Goal: Information Seeking & Learning: Learn about a topic

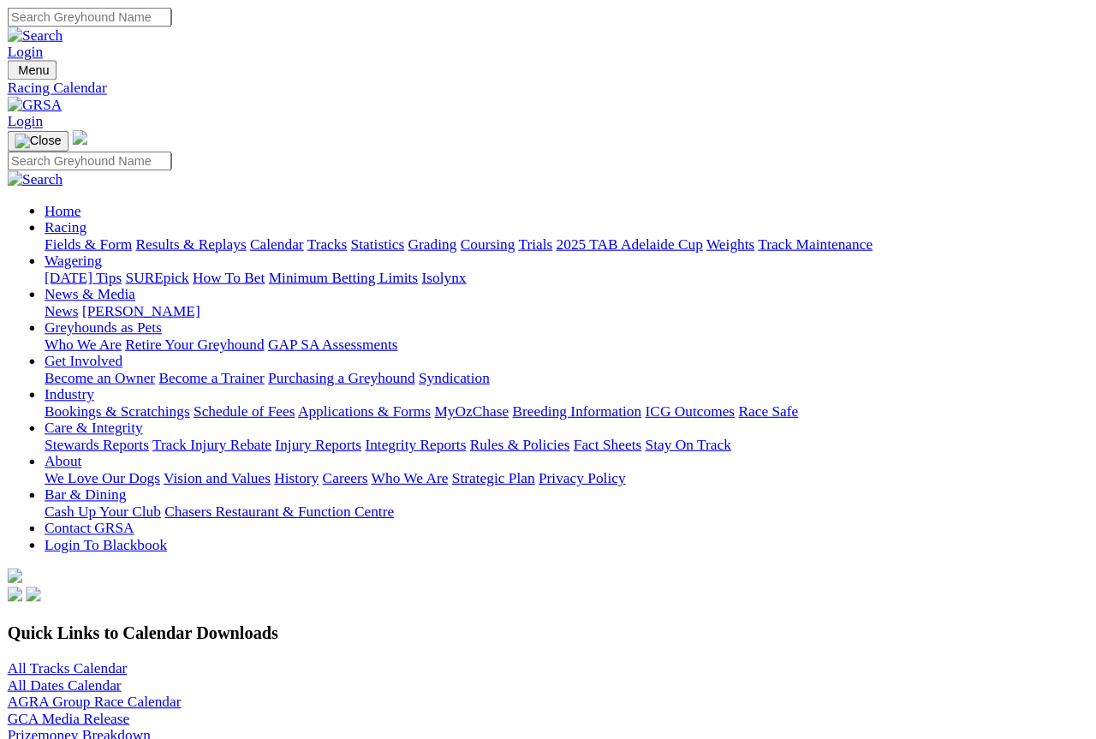
scroll to position [2, 0]
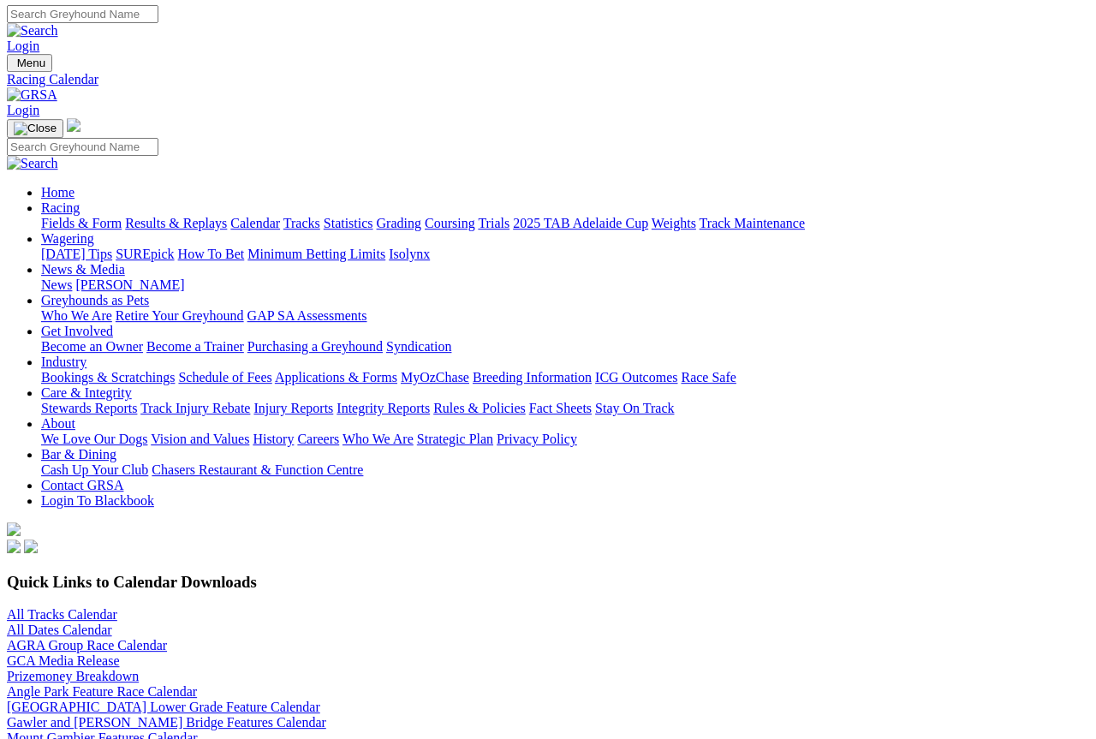
click at [79, 681] on img at bounding box center [72, 753] width 14 height 14
click at [79, 738] on img at bounding box center [72, 753] width 14 height 14
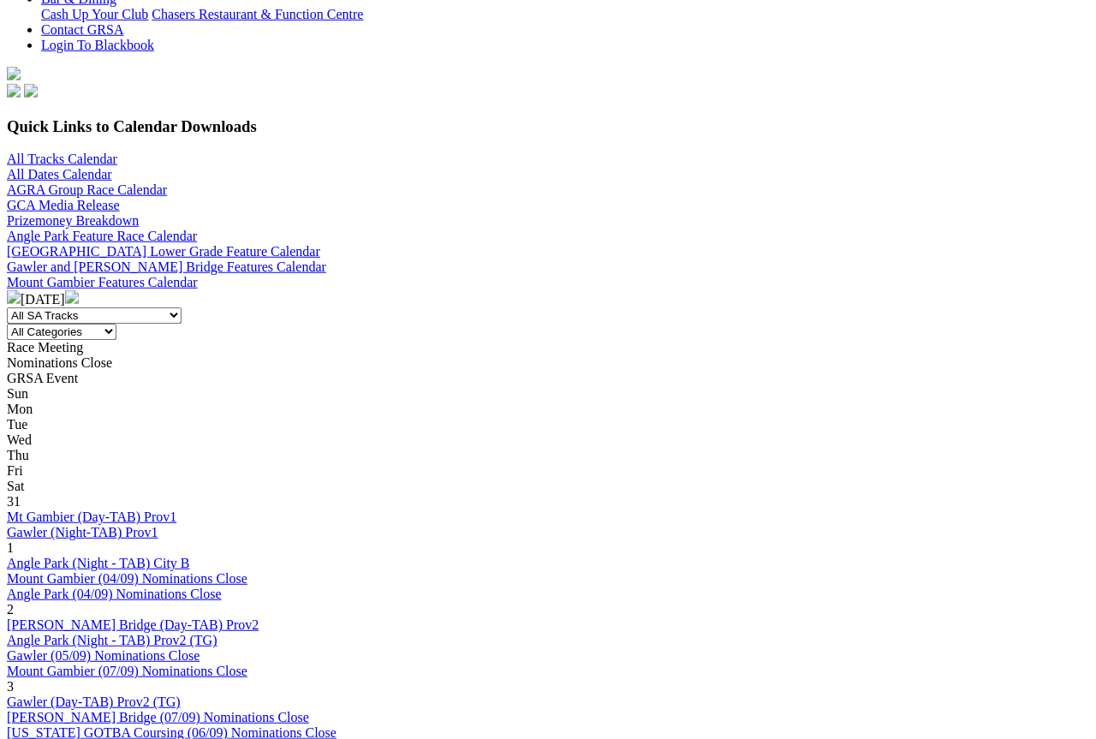
scroll to position [459, 0]
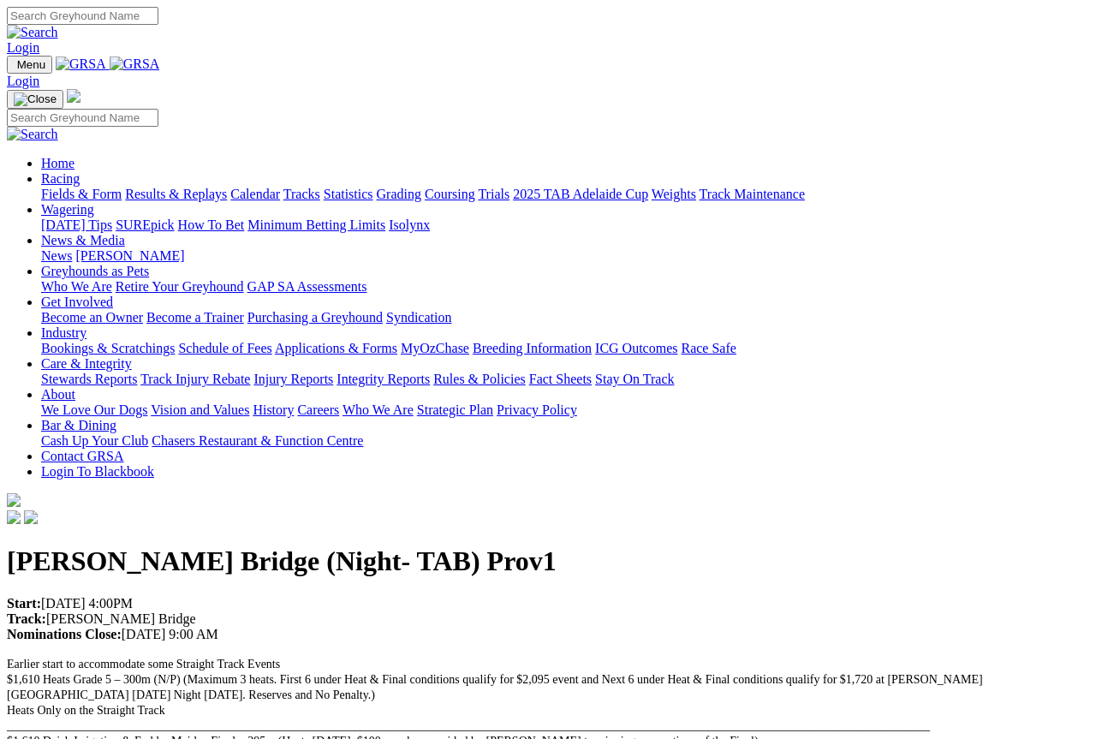
click at [80, 171] on link "Racing" at bounding box center [60, 178] width 39 height 15
click at [280, 187] on link "Calendar" at bounding box center [255, 194] width 50 height 15
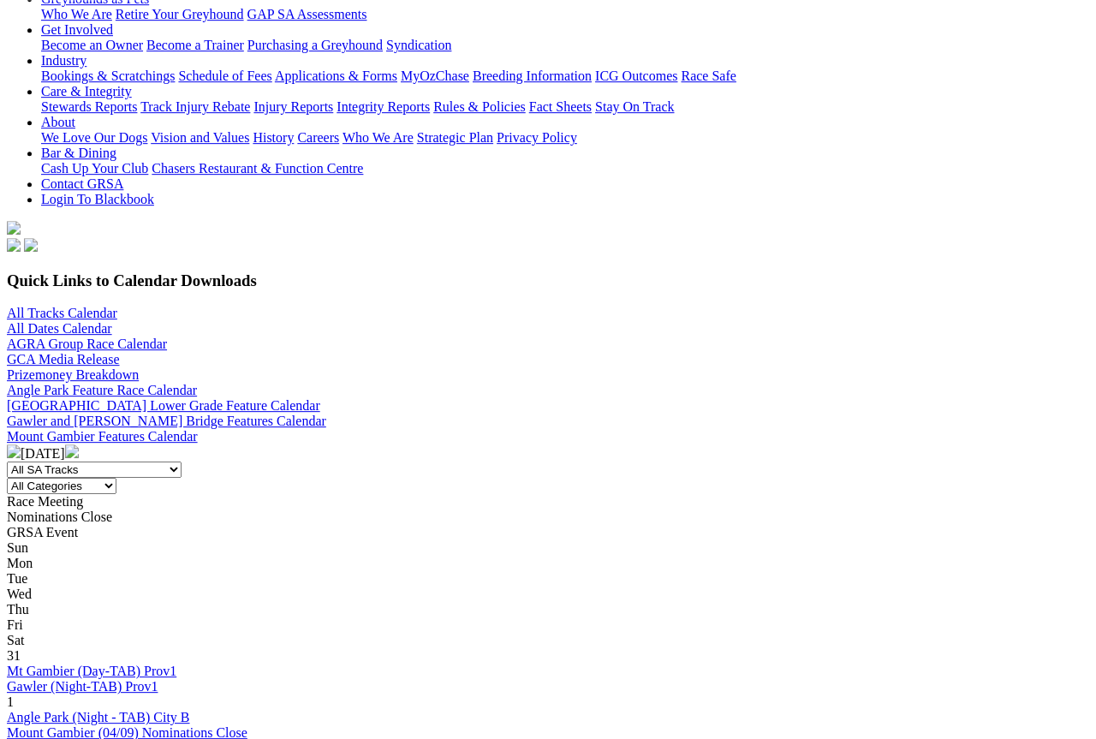
scroll to position [324, 0]
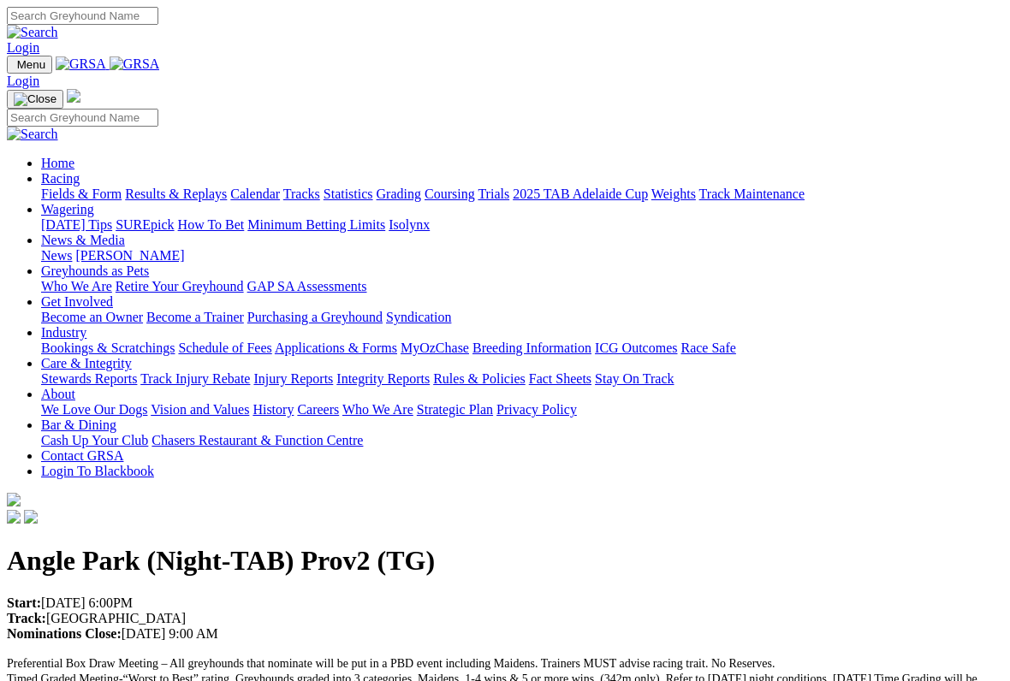
click at [80, 171] on link "Racing" at bounding box center [60, 178] width 39 height 15
click at [280, 187] on link "Calendar" at bounding box center [255, 194] width 50 height 15
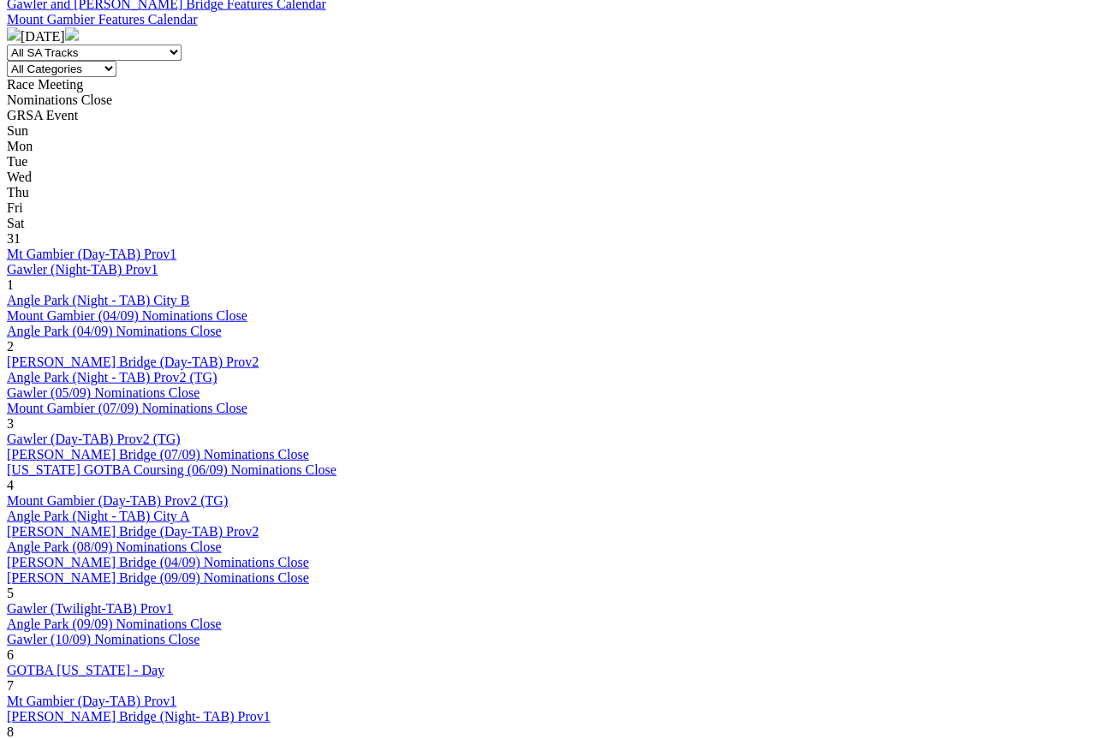
scroll to position [712, 0]
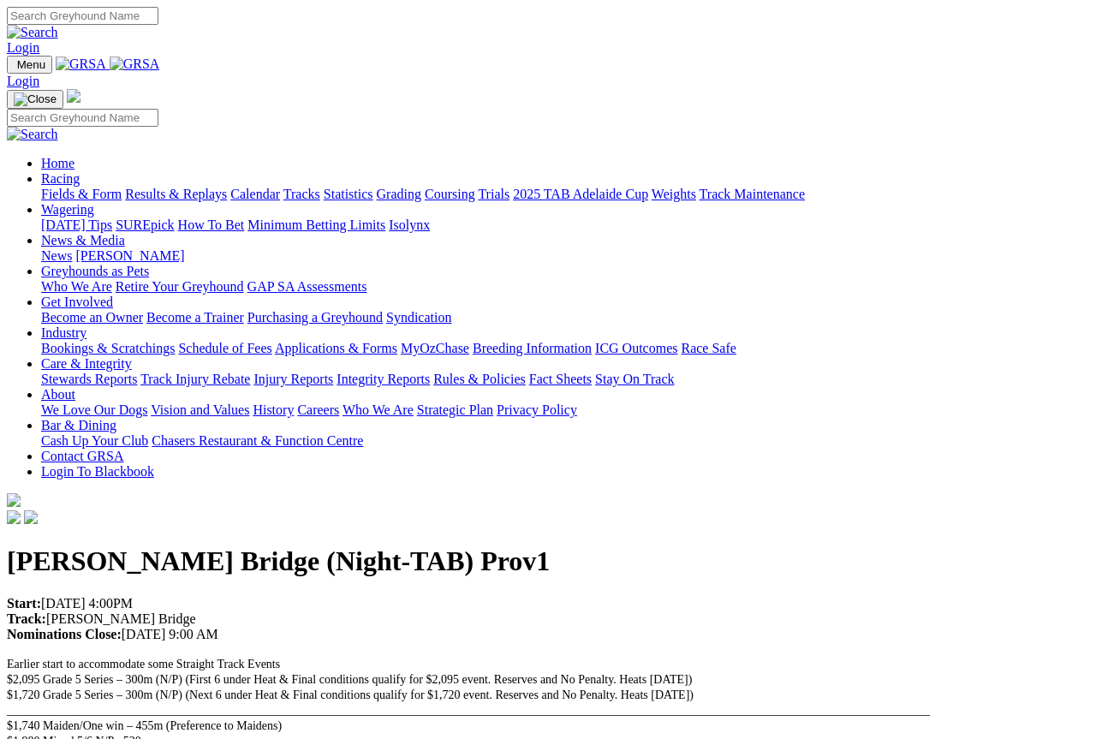
click at [80, 171] on link "Racing" at bounding box center [60, 178] width 39 height 15
click at [280, 187] on link "Calendar" at bounding box center [255, 194] width 50 height 15
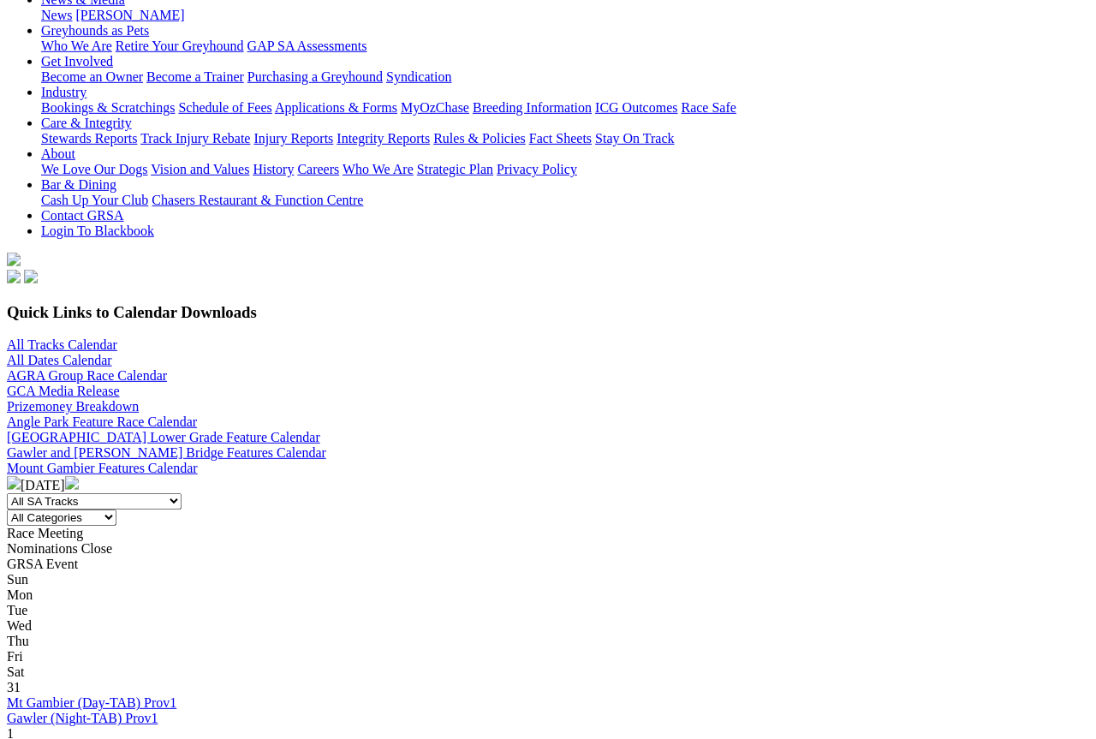
scroll to position [273, 0]
